Goal: Find specific page/section: Find specific page/section

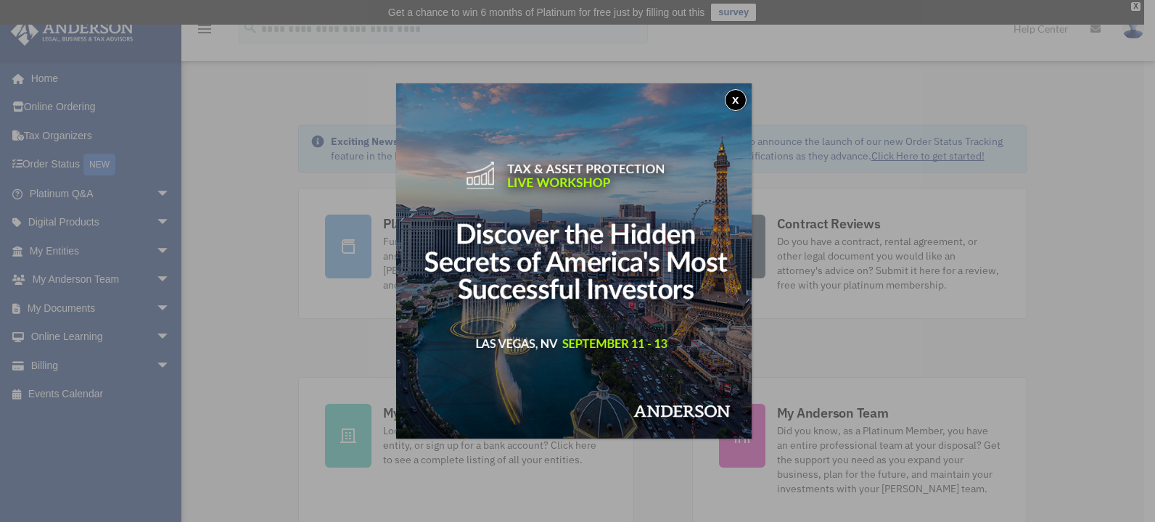
drag, startPoint x: 742, startPoint y: 101, endPoint x: 717, endPoint y: 115, distance: 29.2
click at [742, 101] on button "x" at bounding box center [736, 100] width 22 height 22
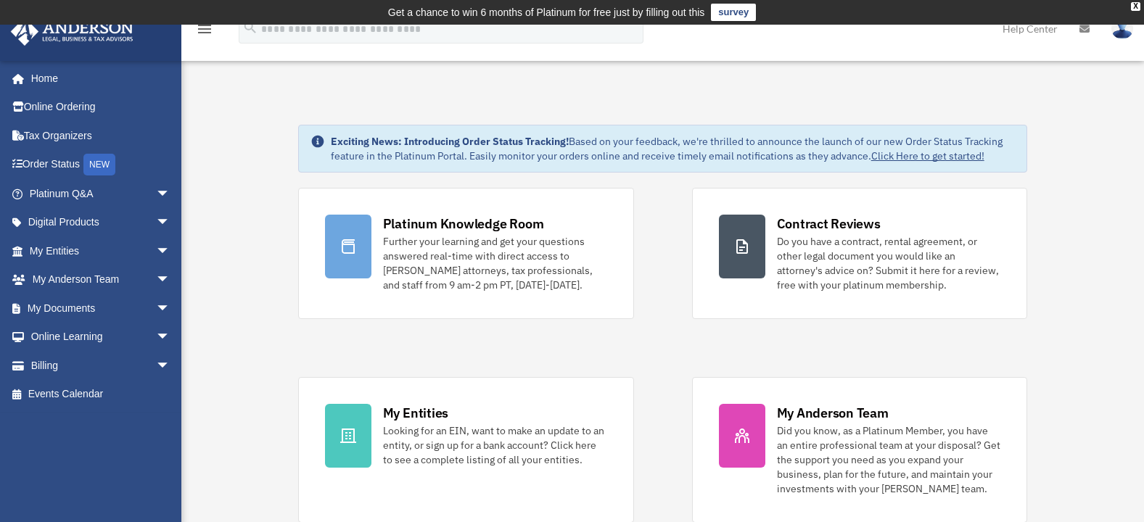
click at [156, 305] on span "arrow_drop_down" at bounding box center [170, 309] width 29 height 30
click at [57, 329] on link "Box" at bounding box center [106, 337] width 172 height 29
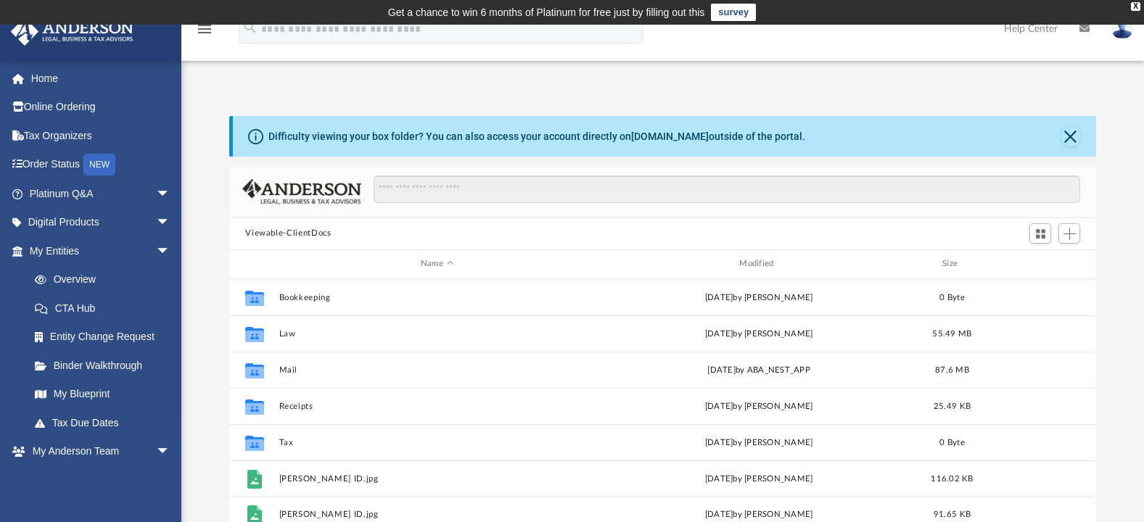
scroll to position [319, 856]
click at [285, 371] on button "Mail" at bounding box center [437, 370] width 316 height 9
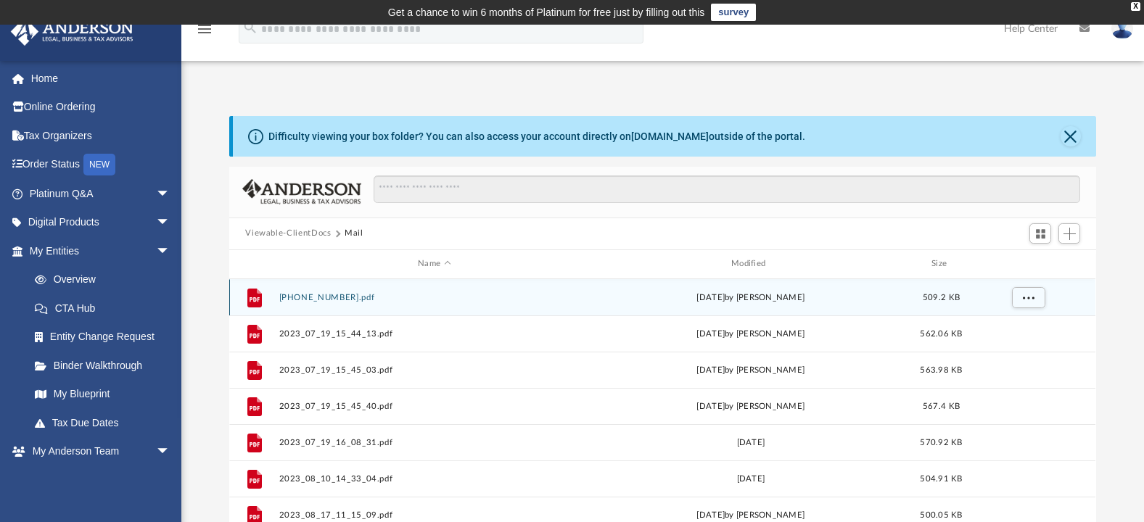
scroll to position [274, 856]
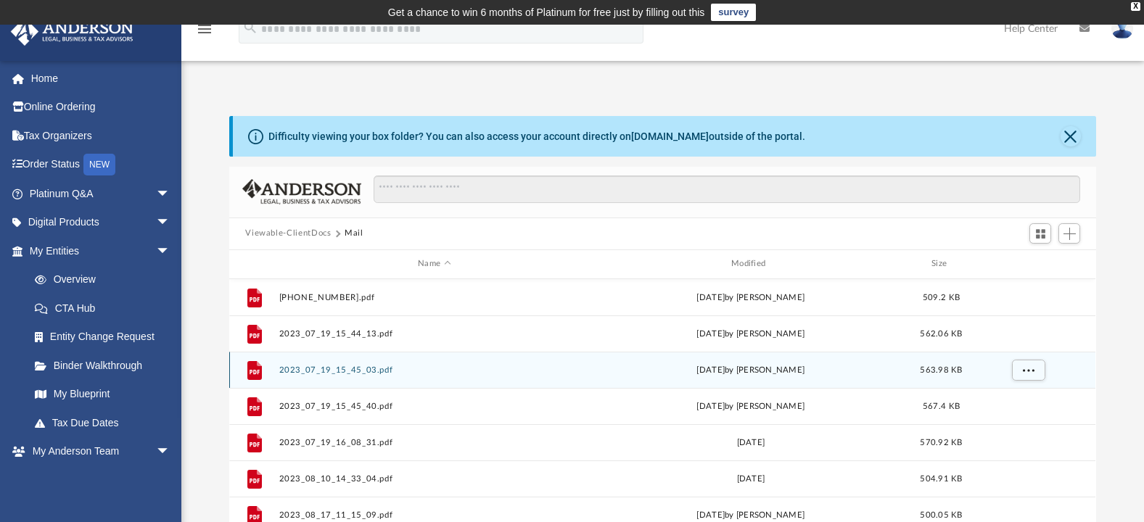
click at [281, 361] on div "File 2023_07_19_15_45_03.pdf Wed Jul 19 2023 by Karla Gurrola 563.98 KB" at bounding box center [662, 370] width 866 height 36
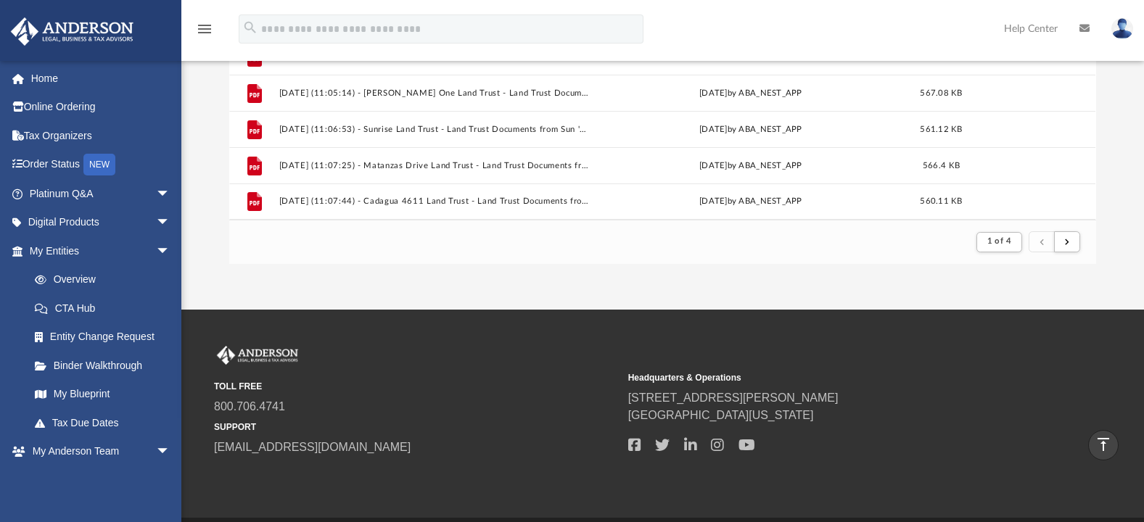
scroll to position [290, 0]
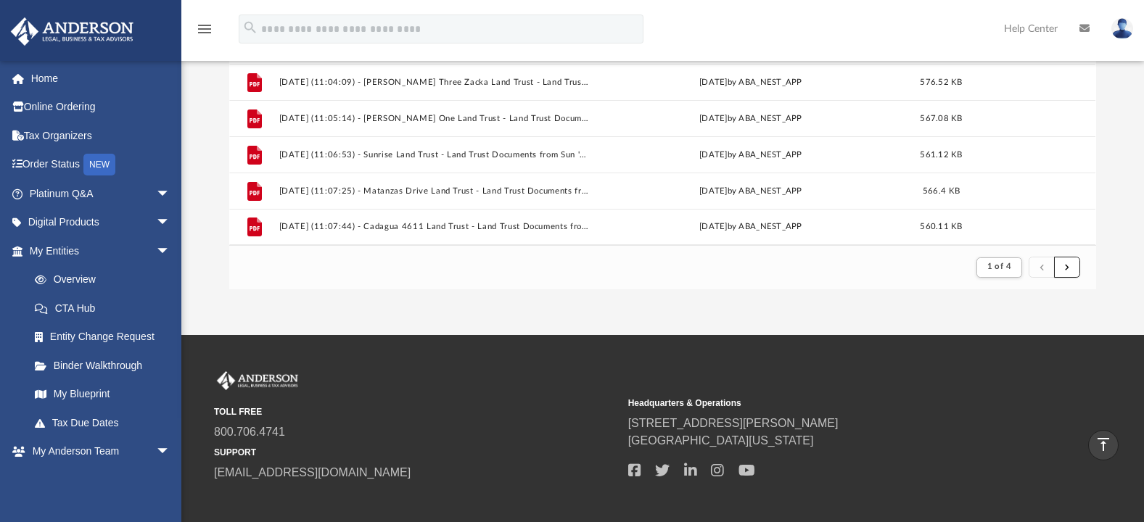
click at [1079, 271] on button "submit" at bounding box center [1067, 267] width 26 height 21
click at [1072, 272] on button "submit" at bounding box center [1067, 267] width 26 height 21
click at [1065, 261] on button "submit" at bounding box center [1067, 267] width 26 height 21
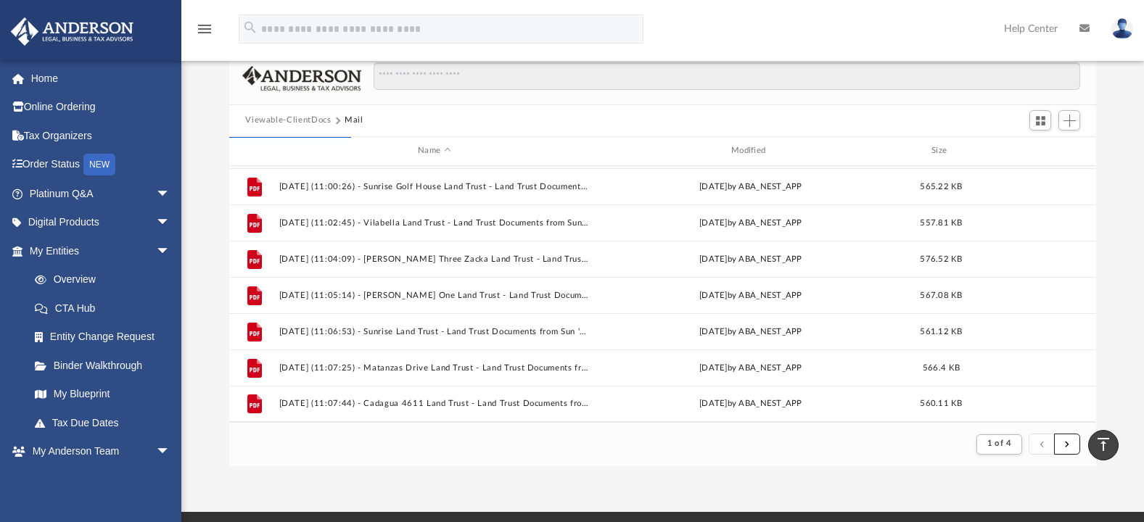
scroll to position [0, 0]
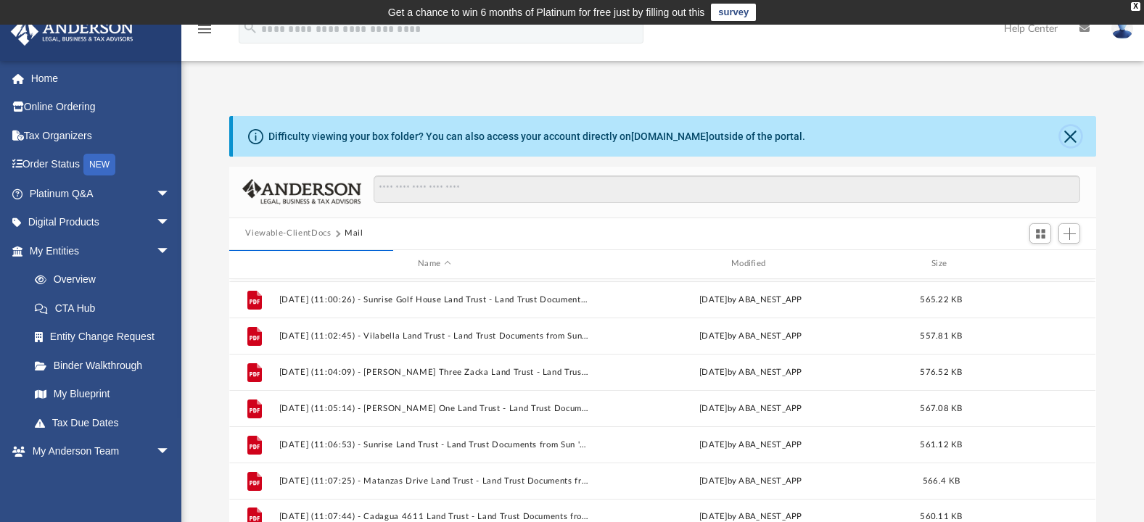
drag, startPoint x: 1068, startPoint y: 139, endPoint x: 1009, endPoint y: 156, distance: 61.1
click at [1068, 139] on button "Close" at bounding box center [1071, 136] width 20 height 20
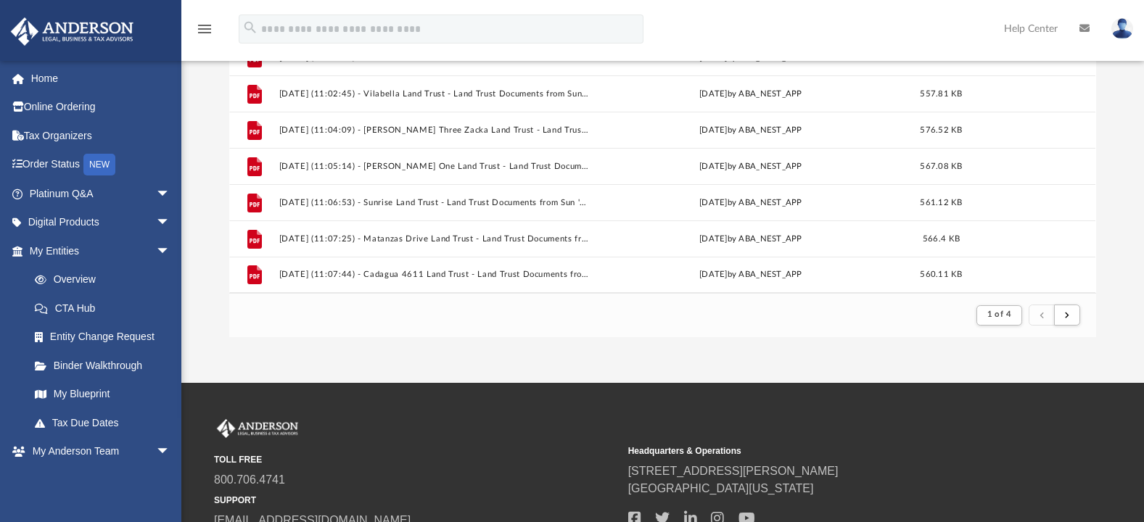
scroll to position [312, 0]
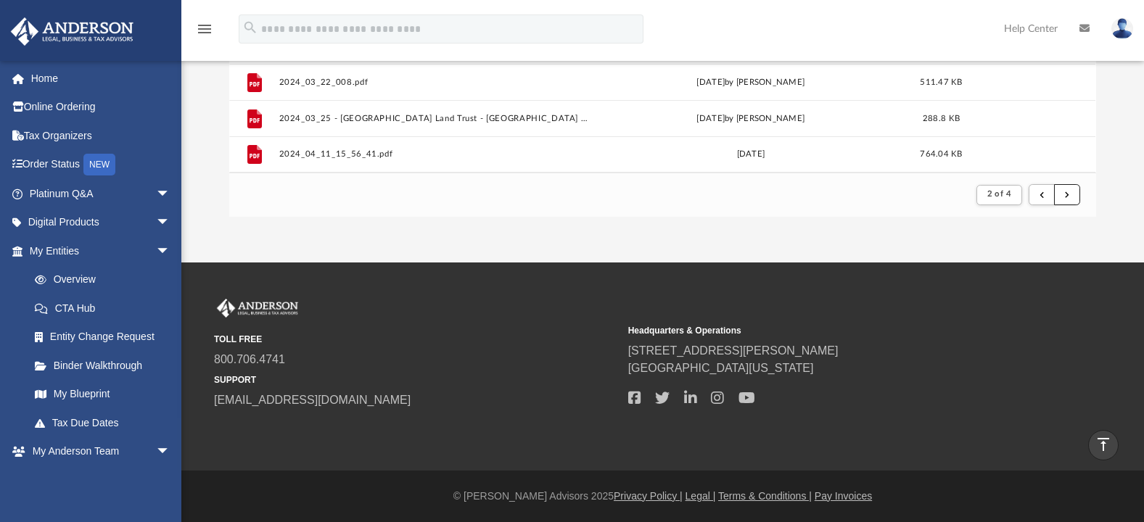
click at [1060, 197] on button "submit" at bounding box center [1067, 194] width 26 height 21
click at [1065, 200] on button "submit" at bounding box center [1067, 194] width 26 height 21
click at [1069, 187] on button "submit" at bounding box center [1067, 194] width 26 height 21
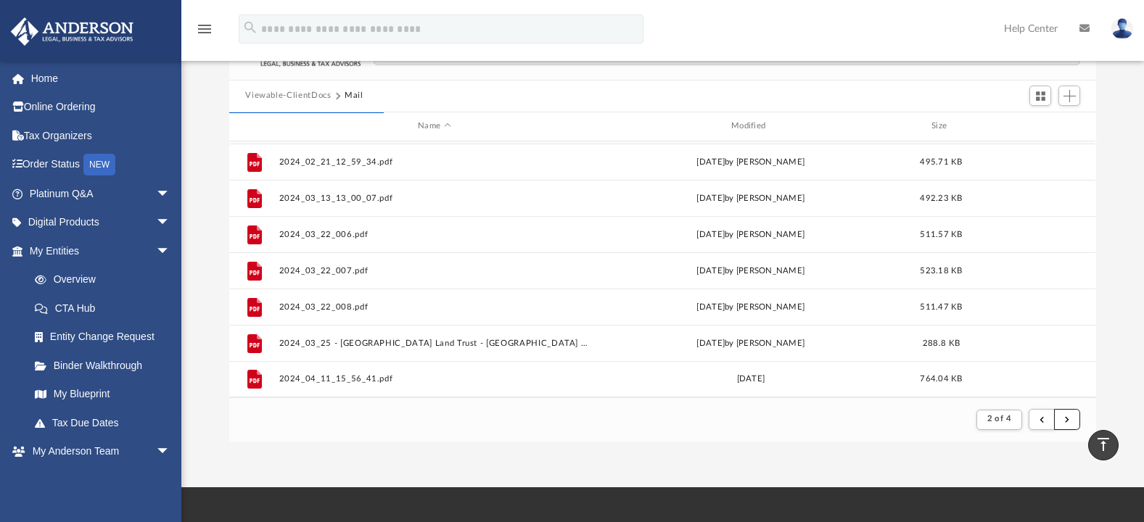
scroll to position [0, 0]
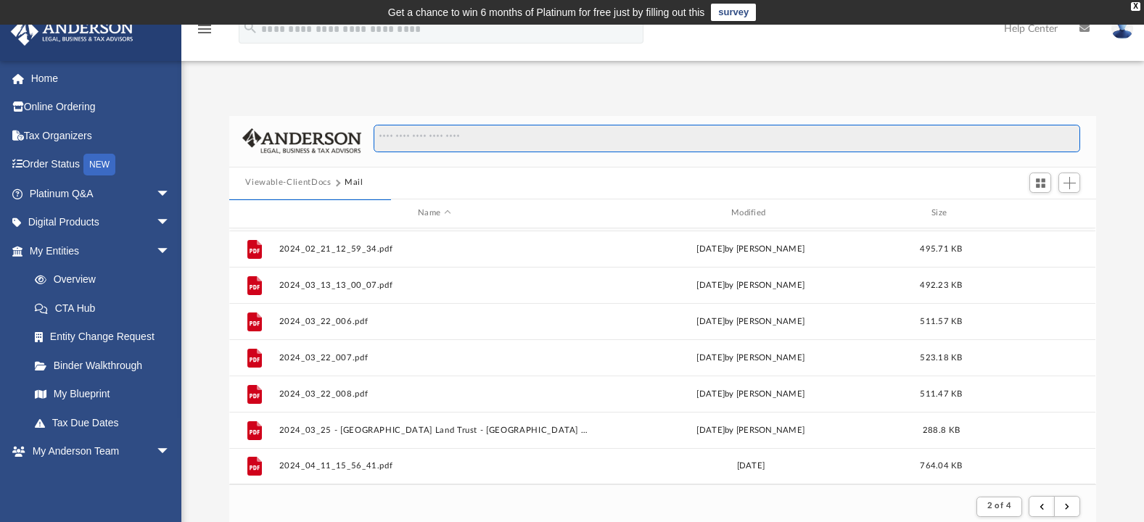
click at [442, 141] on input "Search files and folders" at bounding box center [727, 139] width 707 height 28
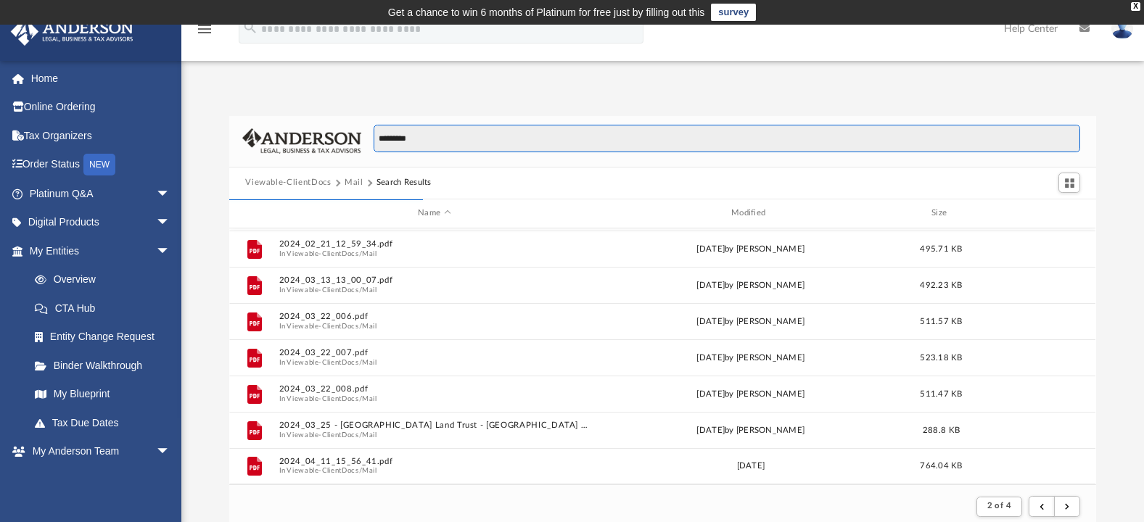
type input "*********"
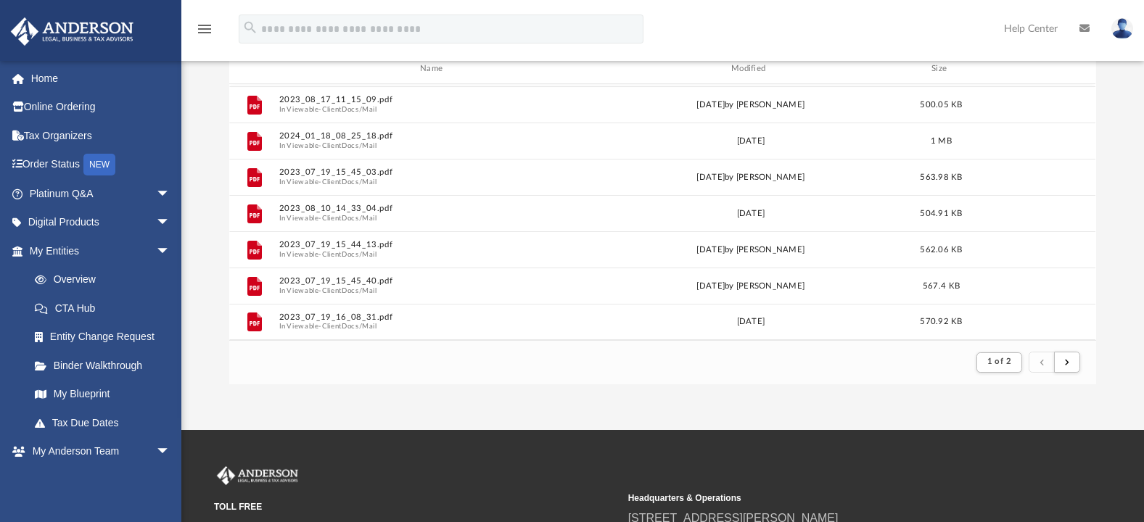
scroll to position [290, 0]
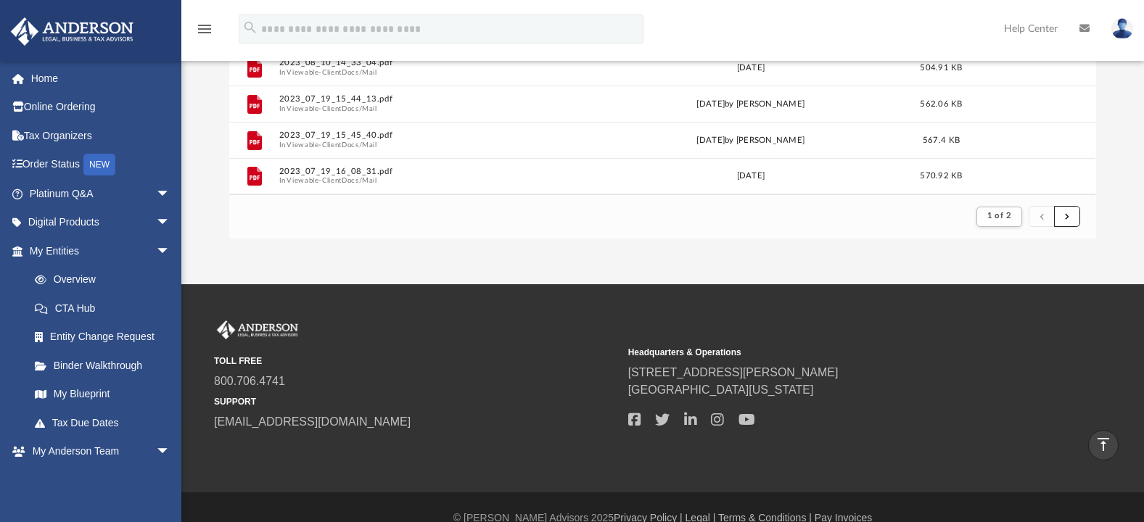
click at [1074, 213] on button "submit" at bounding box center [1067, 216] width 26 height 21
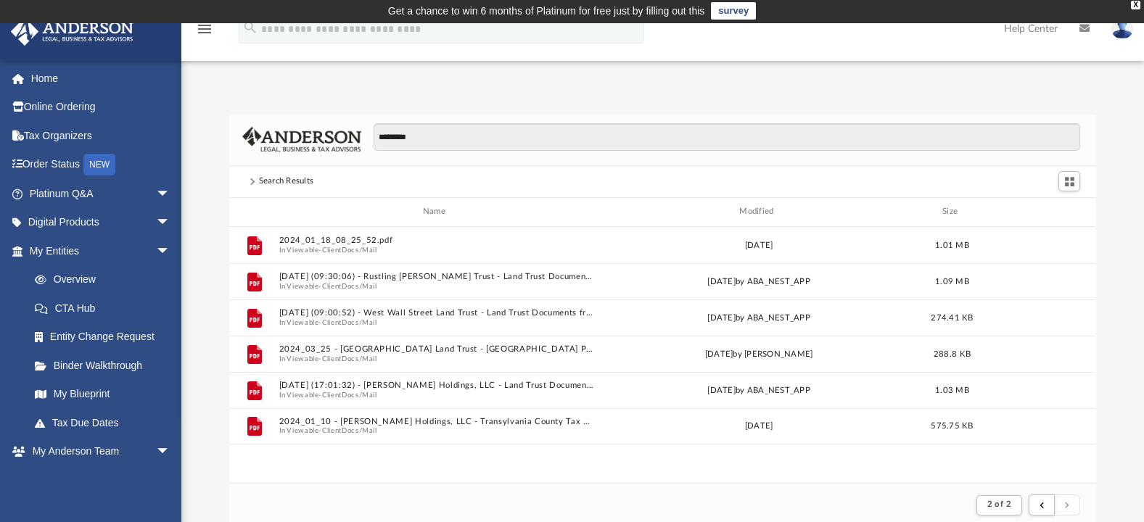
scroll to position [0, 0]
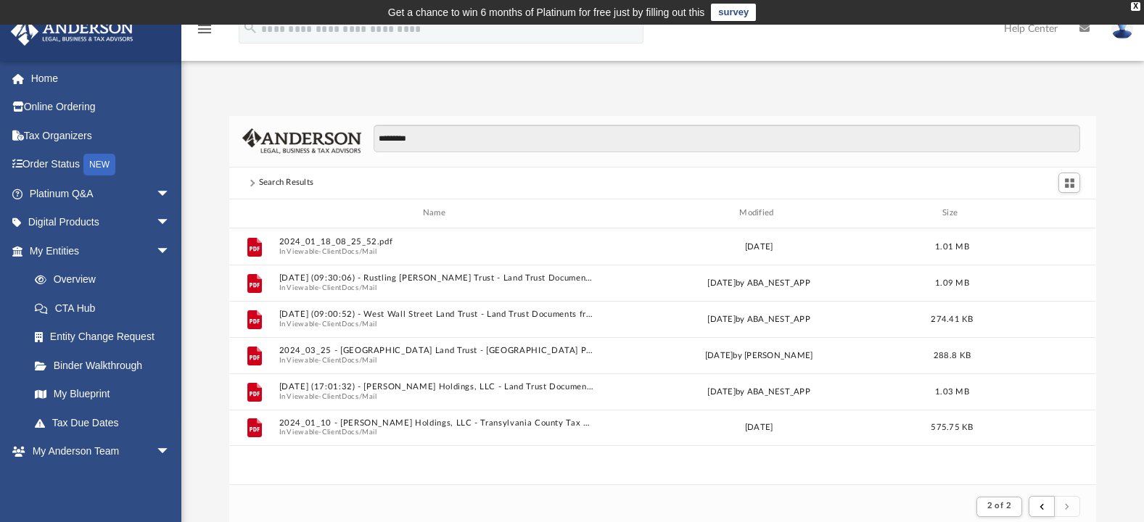
click at [52, 81] on link "Home" at bounding box center [101, 78] width 182 height 29
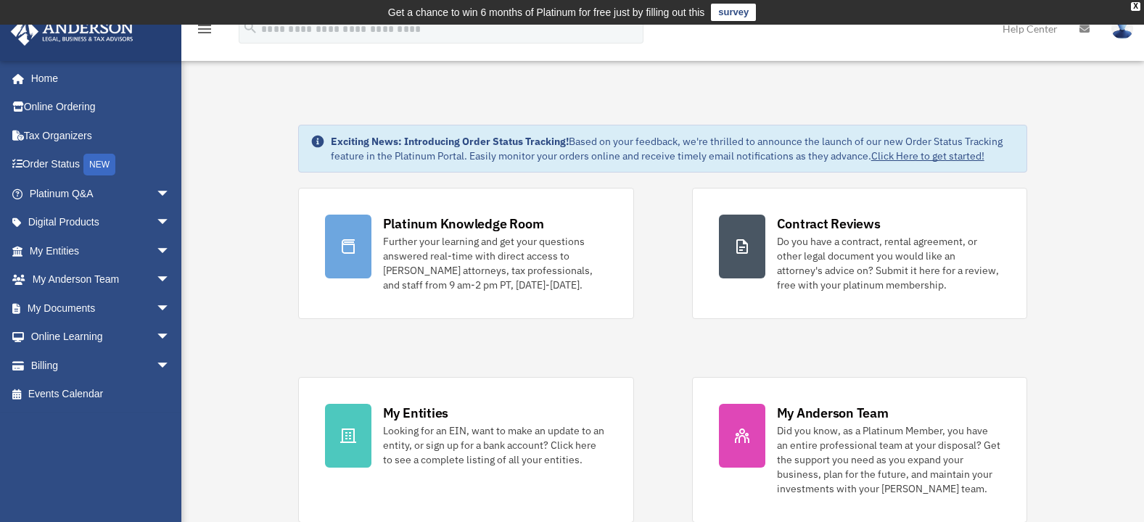
click at [1135, 4] on div "X" at bounding box center [1135, 6] width 9 height 9
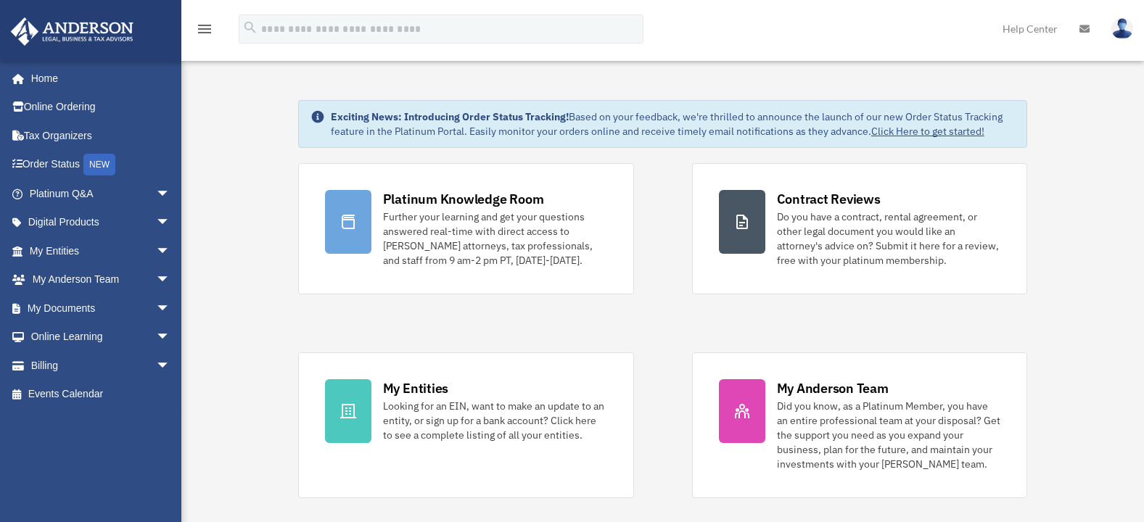
click at [1121, 34] on img at bounding box center [1122, 28] width 22 height 21
